Goal: Navigation & Orientation: Understand site structure

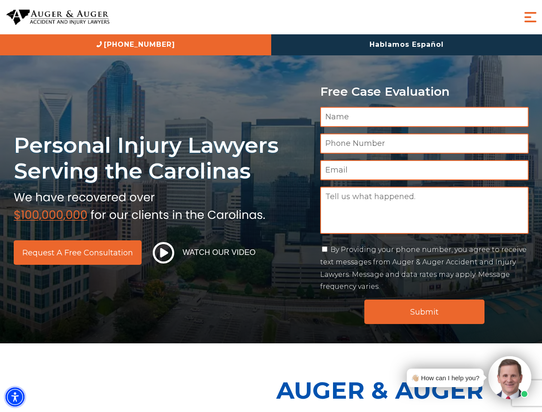
click at [15, 397] on img "Accessibility Menu" at bounding box center [15, 397] width 19 height 19
